Goal: Task Accomplishment & Management: Manage account settings

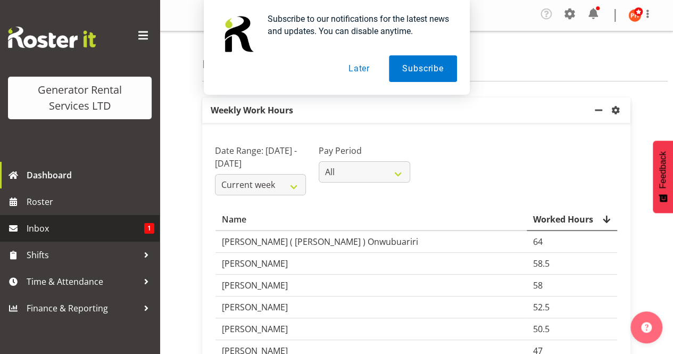
click at [43, 228] on span "Inbox" at bounding box center [86, 228] width 118 height 16
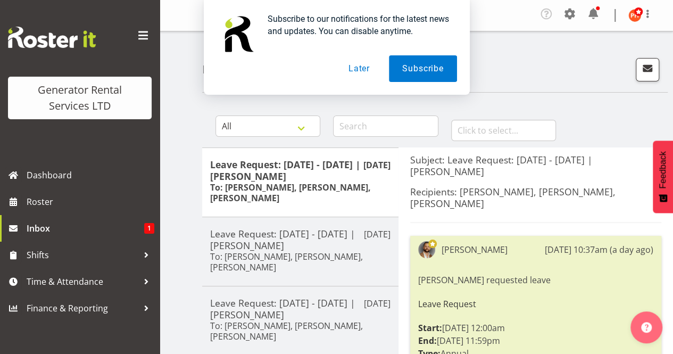
click at [361, 66] on button "Later" at bounding box center [359, 68] width 48 height 27
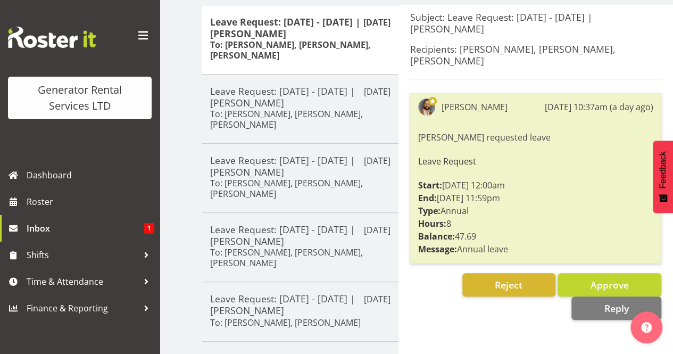
scroll to position [160, 0]
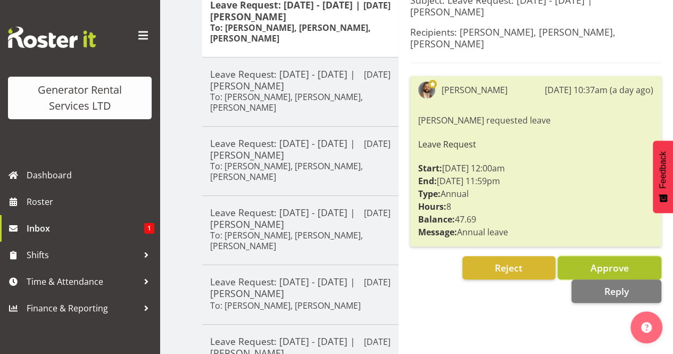
click at [612, 261] on span "Approve" at bounding box center [609, 267] width 38 height 13
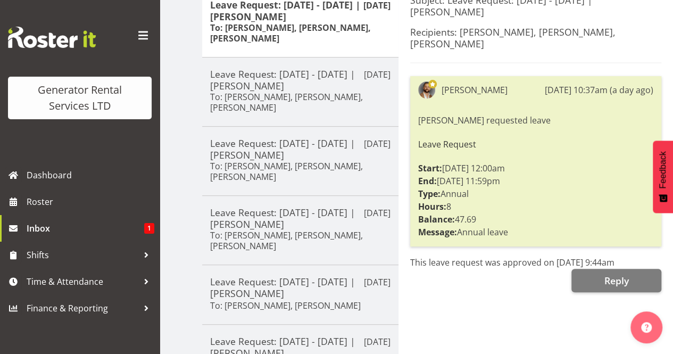
scroll to position [0, 0]
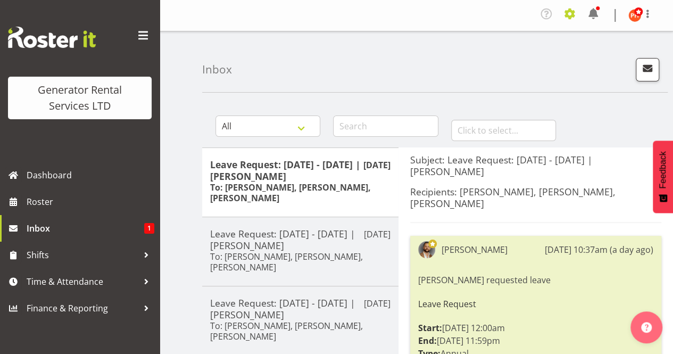
click at [565, 14] on span at bounding box center [569, 13] width 17 height 17
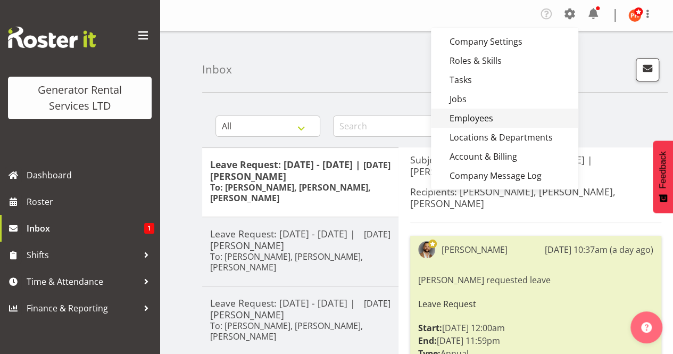
click at [519, 116] on link "Employees" at bounding box center [504, 118] width 147 height 19
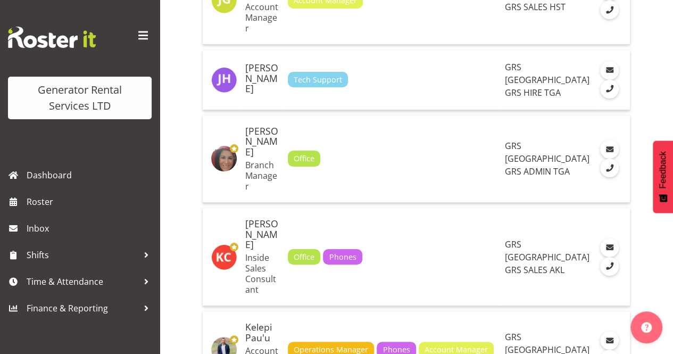
scroll to position [2021, 0]
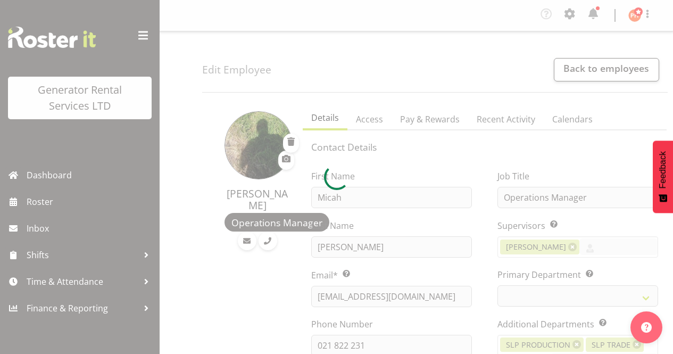
select select "TimelineWeek"
select select
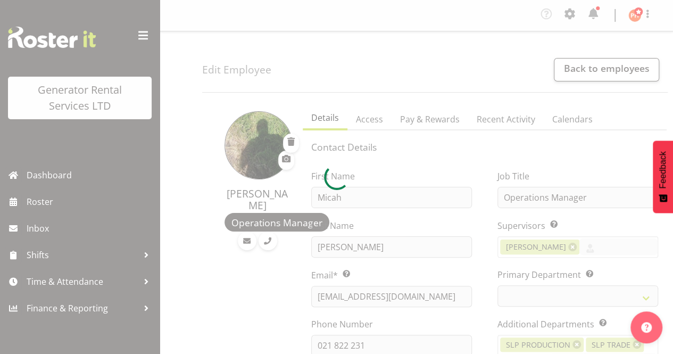
select select
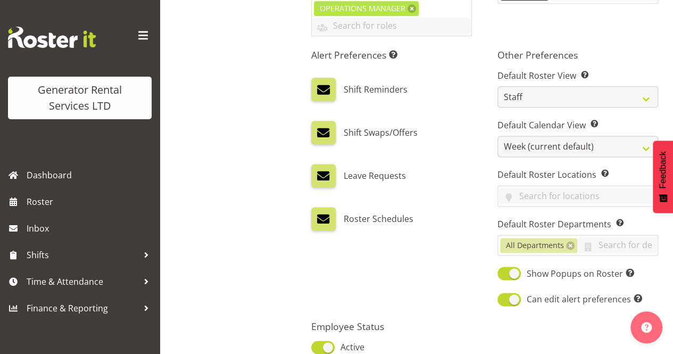
scroll to position [638, 0]
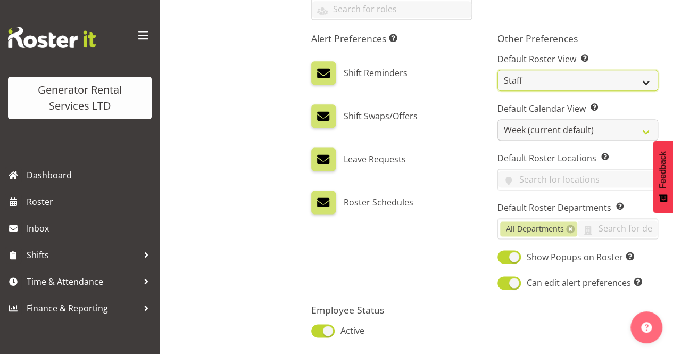
click at [642, 79] on select "Staff Role Shift - Horizontal Shift - Vertical Staff - Location" at bounding box center [577, 80] width 161 height 21
click at [463, 113] on div "Shift Swaps/Offers" at bounding box center [391, 115] width 161 height 23
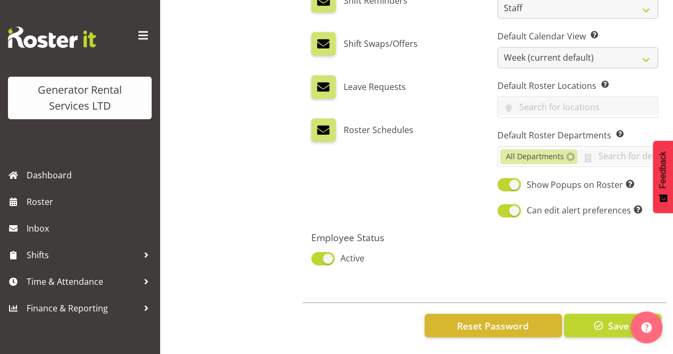
scroll to position [716, 0]
click at [330, 252] on span at bounding box center [322, 258] width 23 height 13
click at [318, 255] on input "Active" at bounding box center [314, 258] width 7 height 7
checkbox input "false"
select select
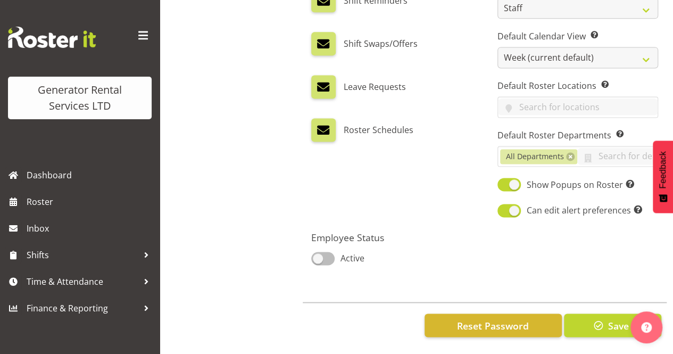
select select
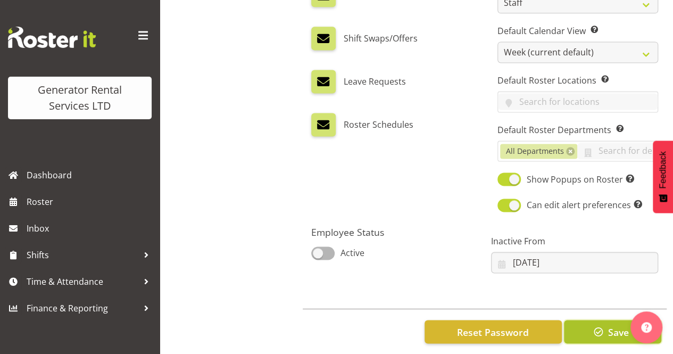
click at [603, 331] on span "button" at bounding box center [599, 331] width 14 height 14
select select
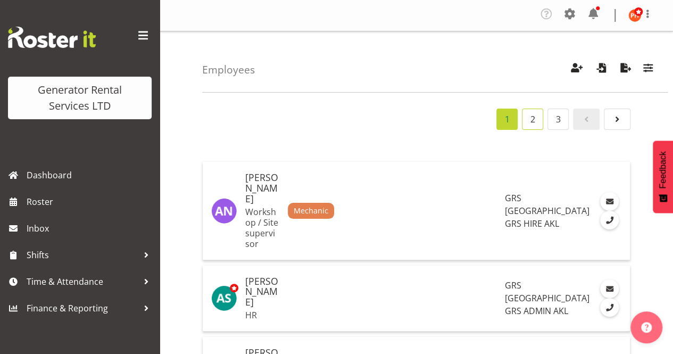
click at [534, 120] on link "2" at bounding box center [532, 119] width 21 height 21
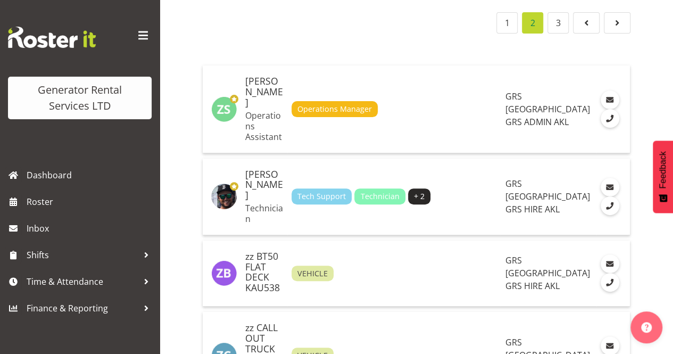
scroll to position [106, 0]
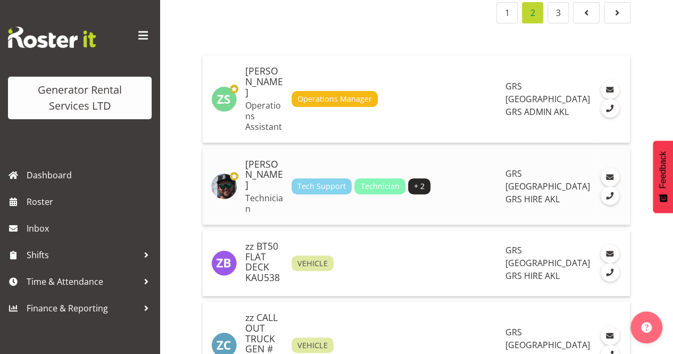
click at [481, 181] on div "Tech Support Technician + 2" at bounding box center [394, 186] width 205 height 16
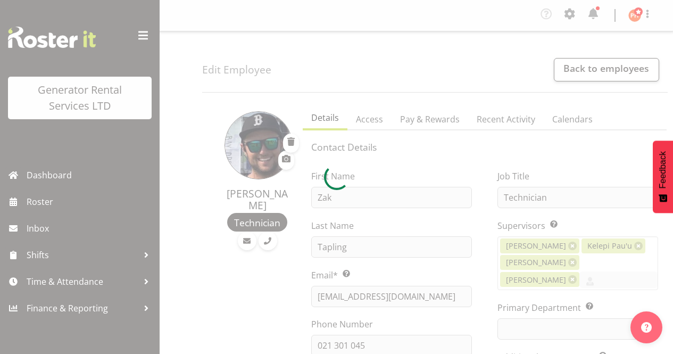
select select "shift"
select select "TimelineWeek"
select select
select select "20"
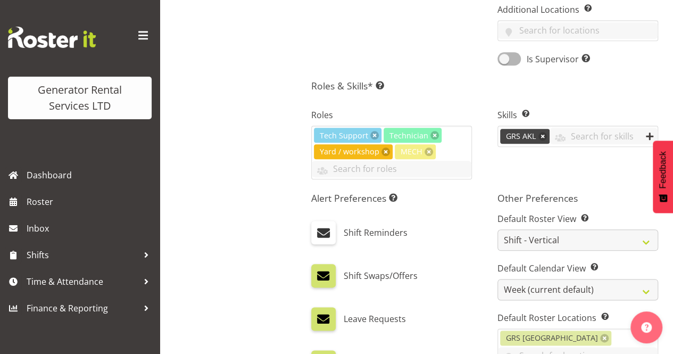
scroll to position [585, 0]
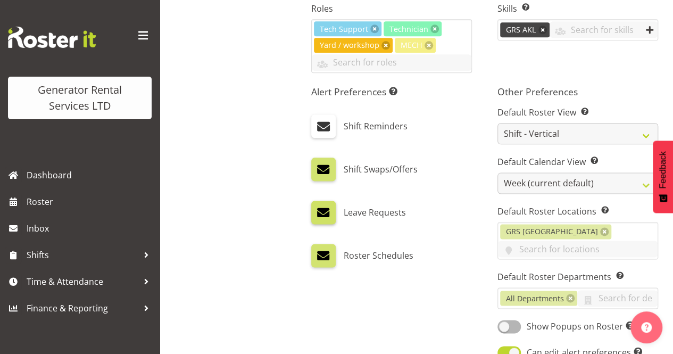
click at [321, 209] on span at bounding box center [324, 212] width 14 height 14
click at [318, 209] on input "checkbox" at bounding box center [314, 212] width 7 height 7
click at [321, 209] on span at bounding box center [324, 212] width 14 height 14
click at [318, 209] on input "checkbox" at bounding box center [314, 212] width 7 height 7
checkbox input "true"
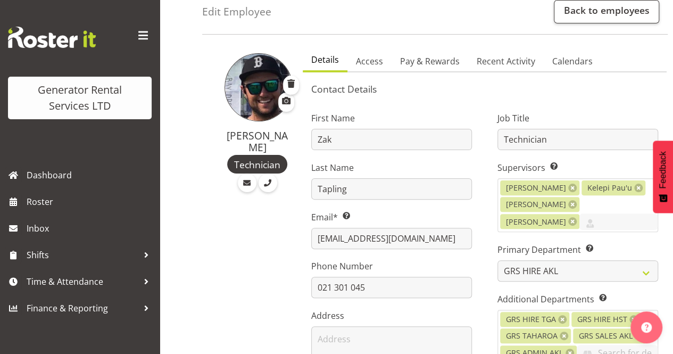
scroll to position [53, 0]
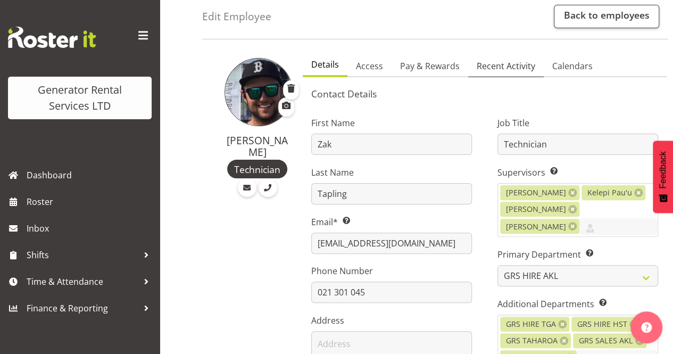
click at [486, 67] on span "Recent Activity" at bounding box center [506, 66] width 59 height 13
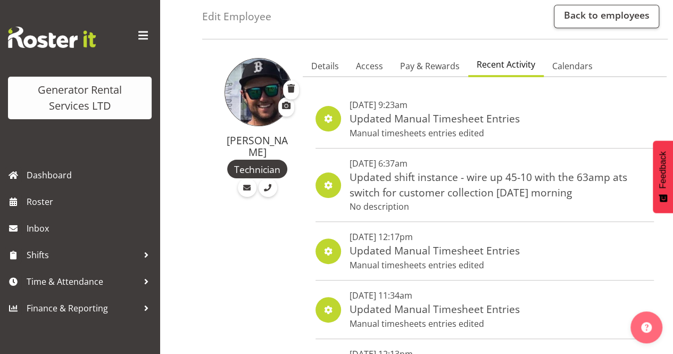
click at [330, 118] on span at bounding box center [328, 118] width 13 height 13
click at [576, 63] on span "Calendars" at bounding box center [572, 66] width 40 height 13
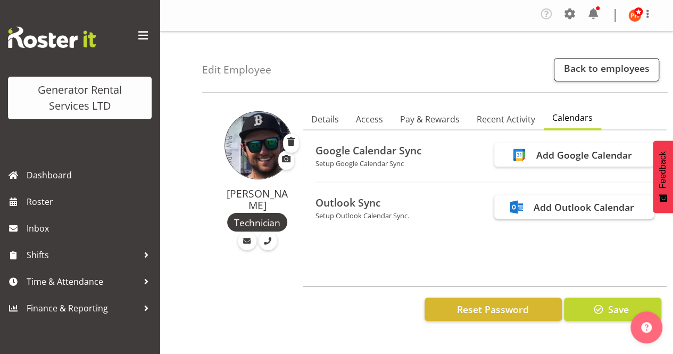
click at [564, 208] on div "Add Outlook Calendar" at bounding box center [584, 207] width 101 height 14
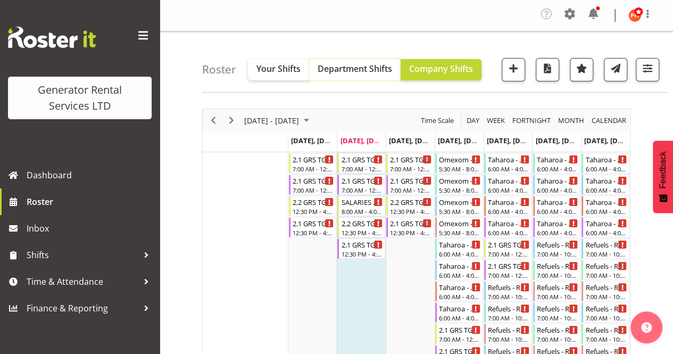
click at [343, 72] on span "Department Shifts" at bounding box center [355, 69] width 74 height 12
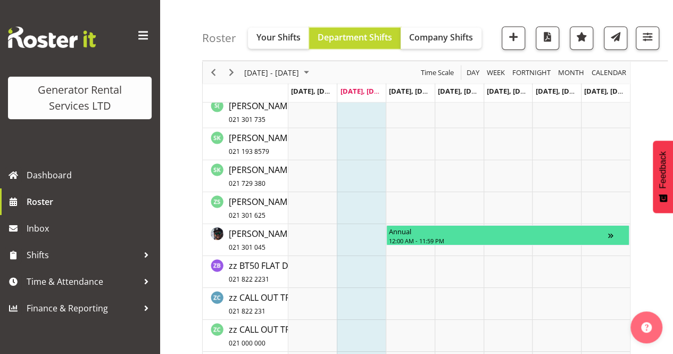
scroll to position [1649, 0]
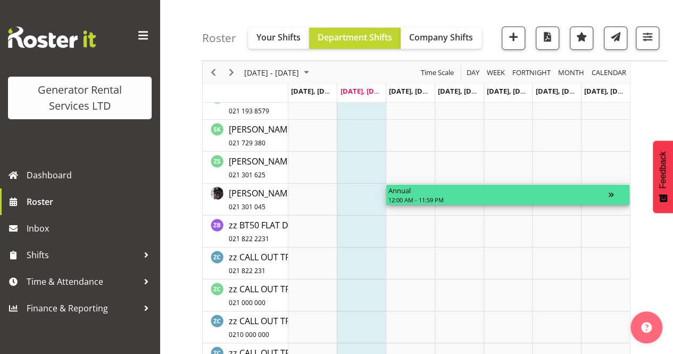
click at [450, 193] on div "Annual" at bounding box center [498, 190] width 220 height 11
click at [611, 195] on div "Timeline Week of September 2, 2025" at bounding box center [618, 195] width 19 height 20
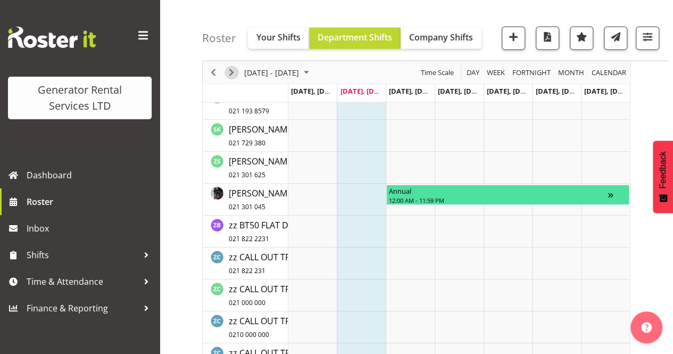
click at [234, 73] on span "Next" at bounding box center [231, 72] width 13 height 13
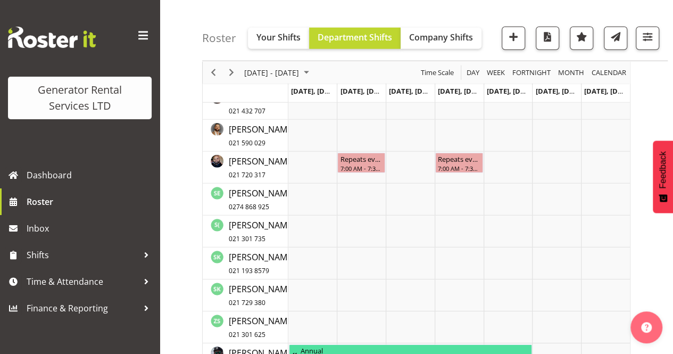
scroll to position [1596, 0]
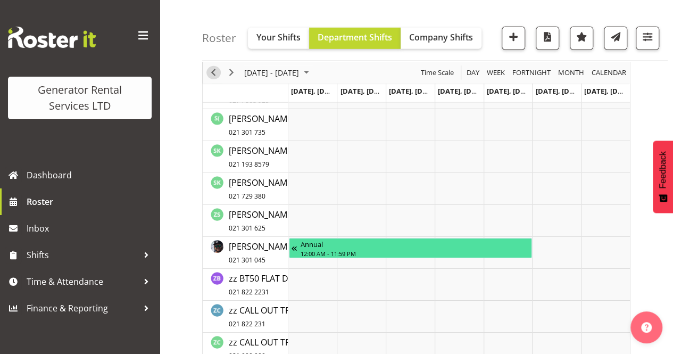
click at [213, 73] on span "Previous" at bounding box center [213, 72] width 13 height 13
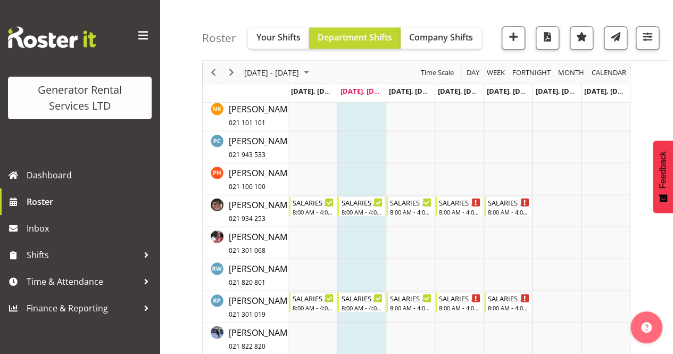
scroll to position [1223, 0]
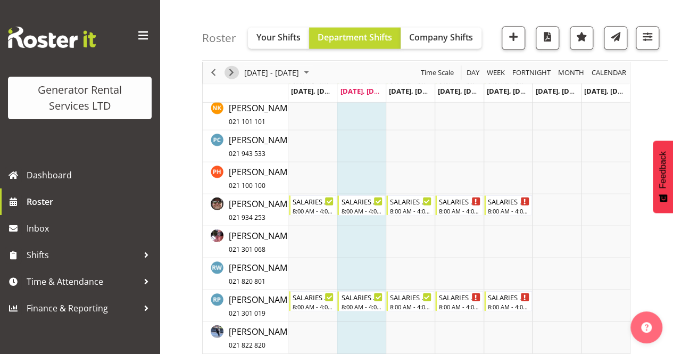
click at [237, 75] on span "Next" at bounding box center [231, 72] width 13 height 13
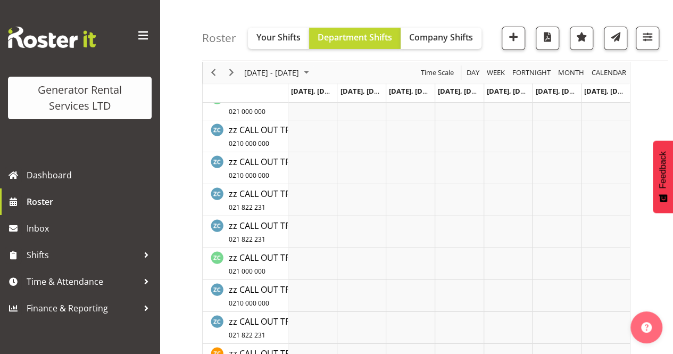
scroll to position [1680, 0]
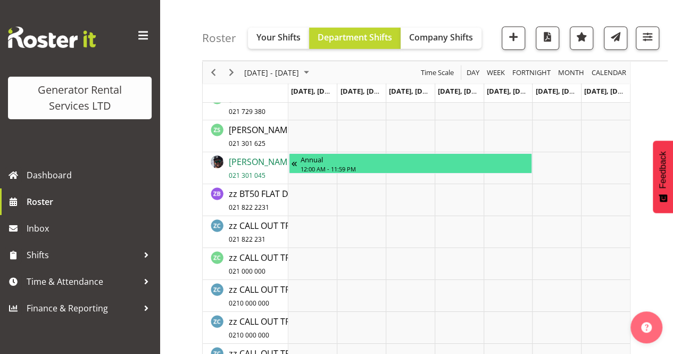
click at [243, 162] on span "Zak Tapling 021 301 045" at bounding box center [262, 168] width 66 height 24
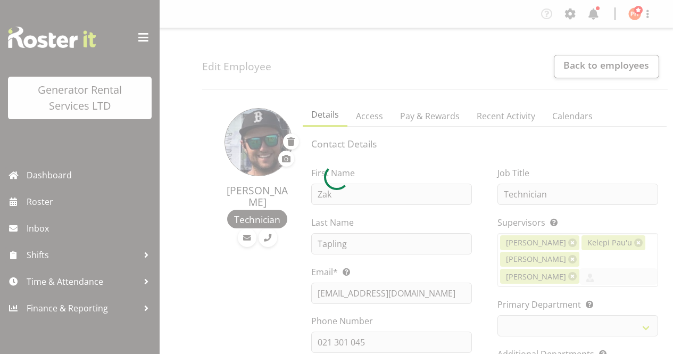
select select "shift"
select select "TimelineWeek"
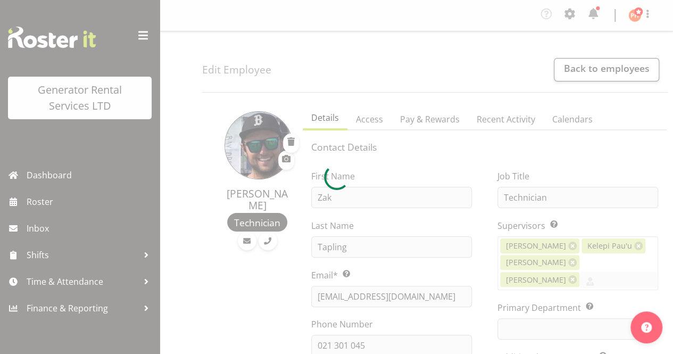
select select "20"
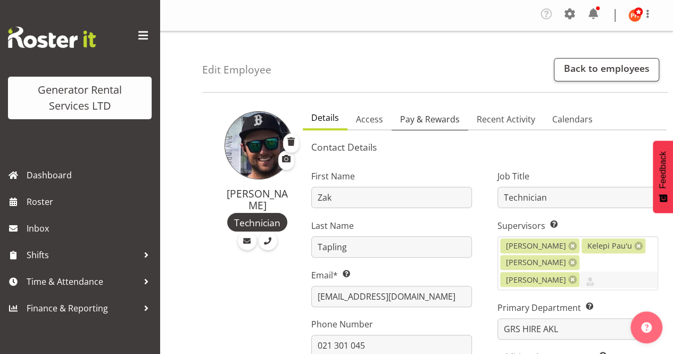
click at [430, 120] on span "Pay & Rewards" at bounding box center [430, 119] width 60 height 13
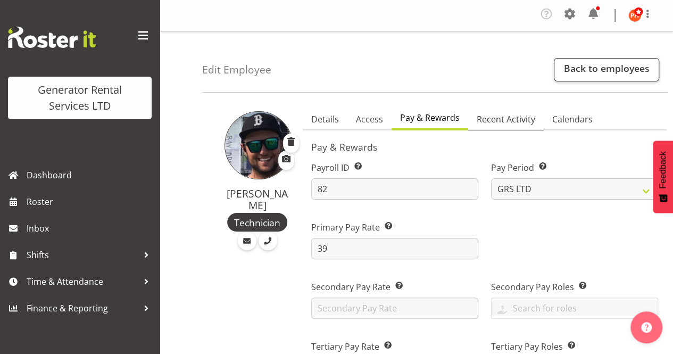
click at [496, 120] on span "Recent Activity" at bounding box center [506, 119] width 59 height 13
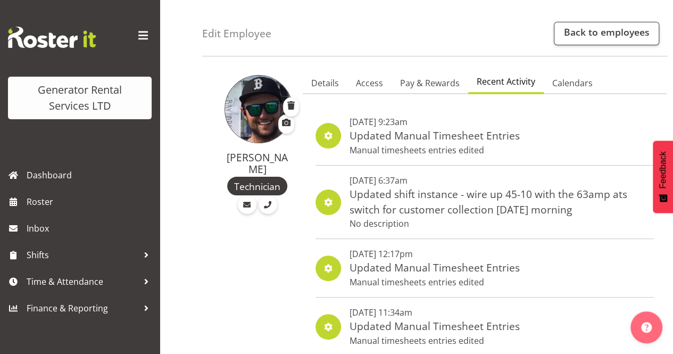
scroll to position [53, 0]
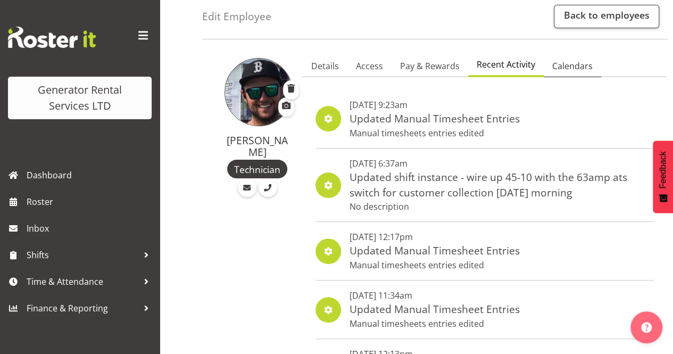
click at [562, 61] on span "Calendars" at bounding box center [572, 66] width 40 height 13
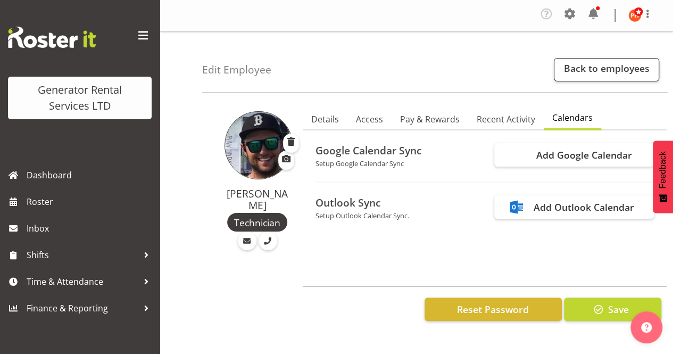
scroll to position [0, 0]
click at [569, 66] on link "Back to employees" at bounding box center [606, 69] width 105 height 23
